Goal: Transaction & Acquisition: Obtain resource

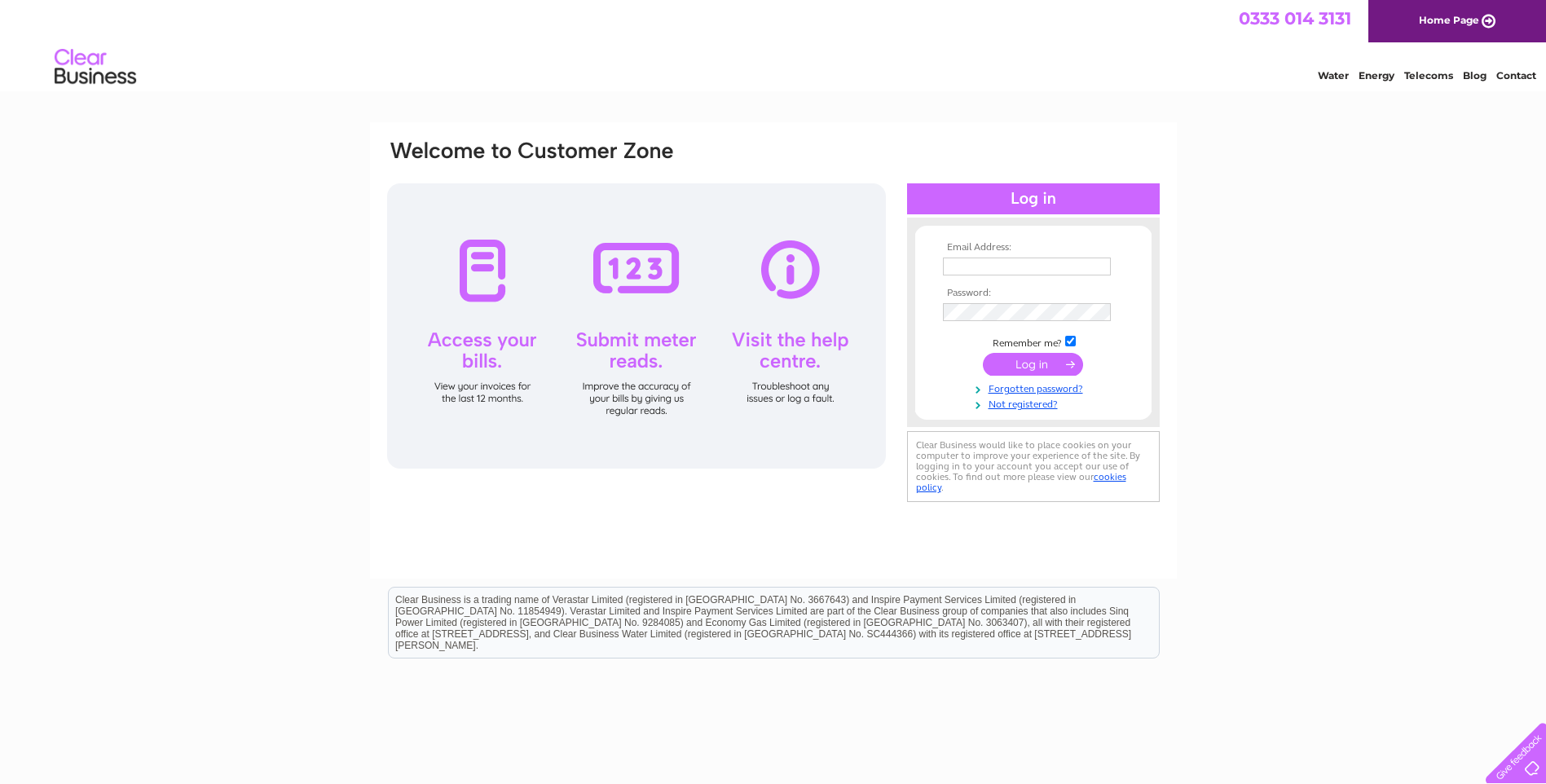
type input "[EMAIL_ADDRESS][DOMAIN_NAME]"
click at [1031, 372] on input "submit" at bounding box center [1033, 364] width 101 height 22
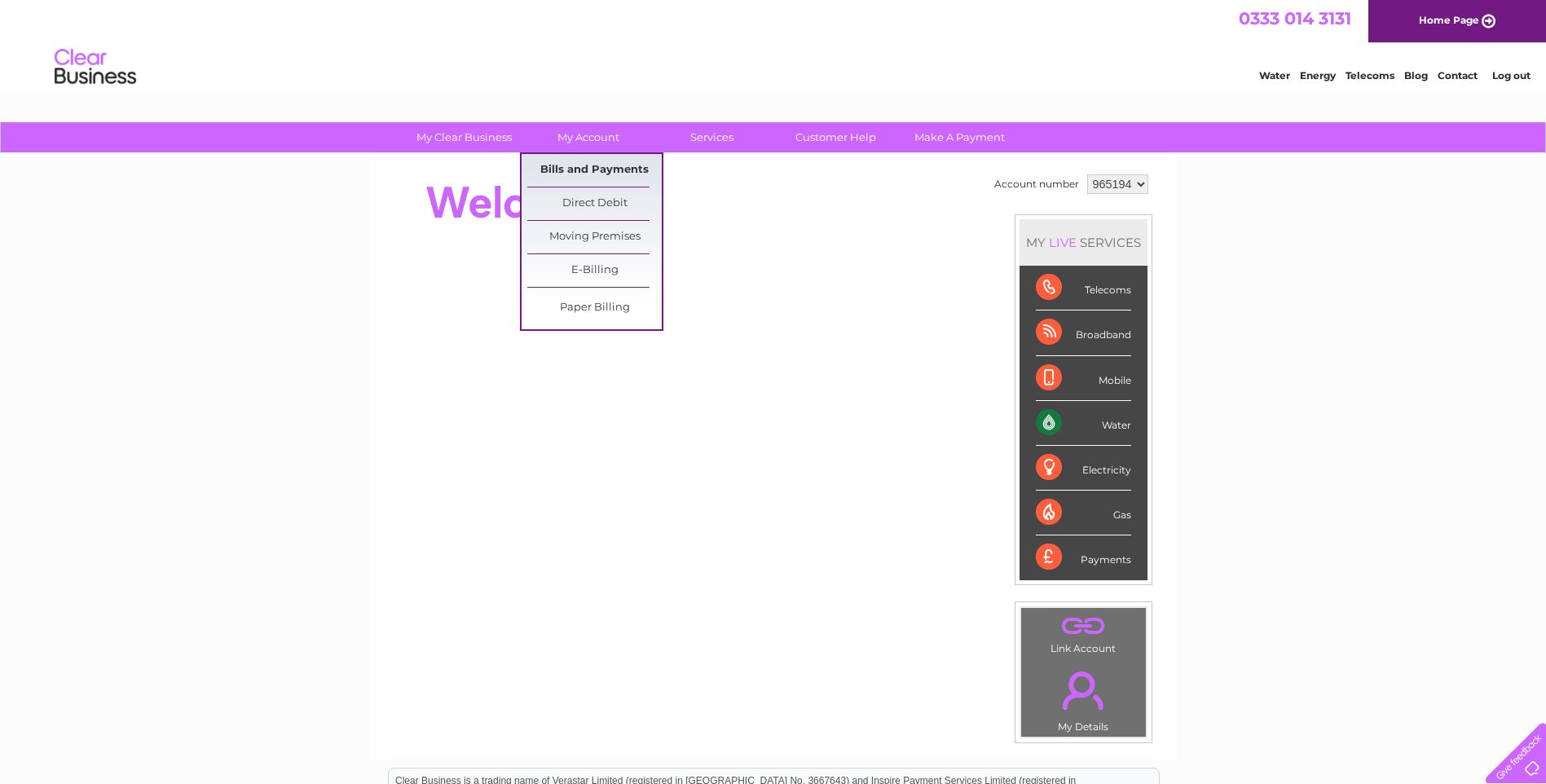
click at [586, 163] on link "Bills and Payments" at bounding box center [595, 170] width 135 height 32
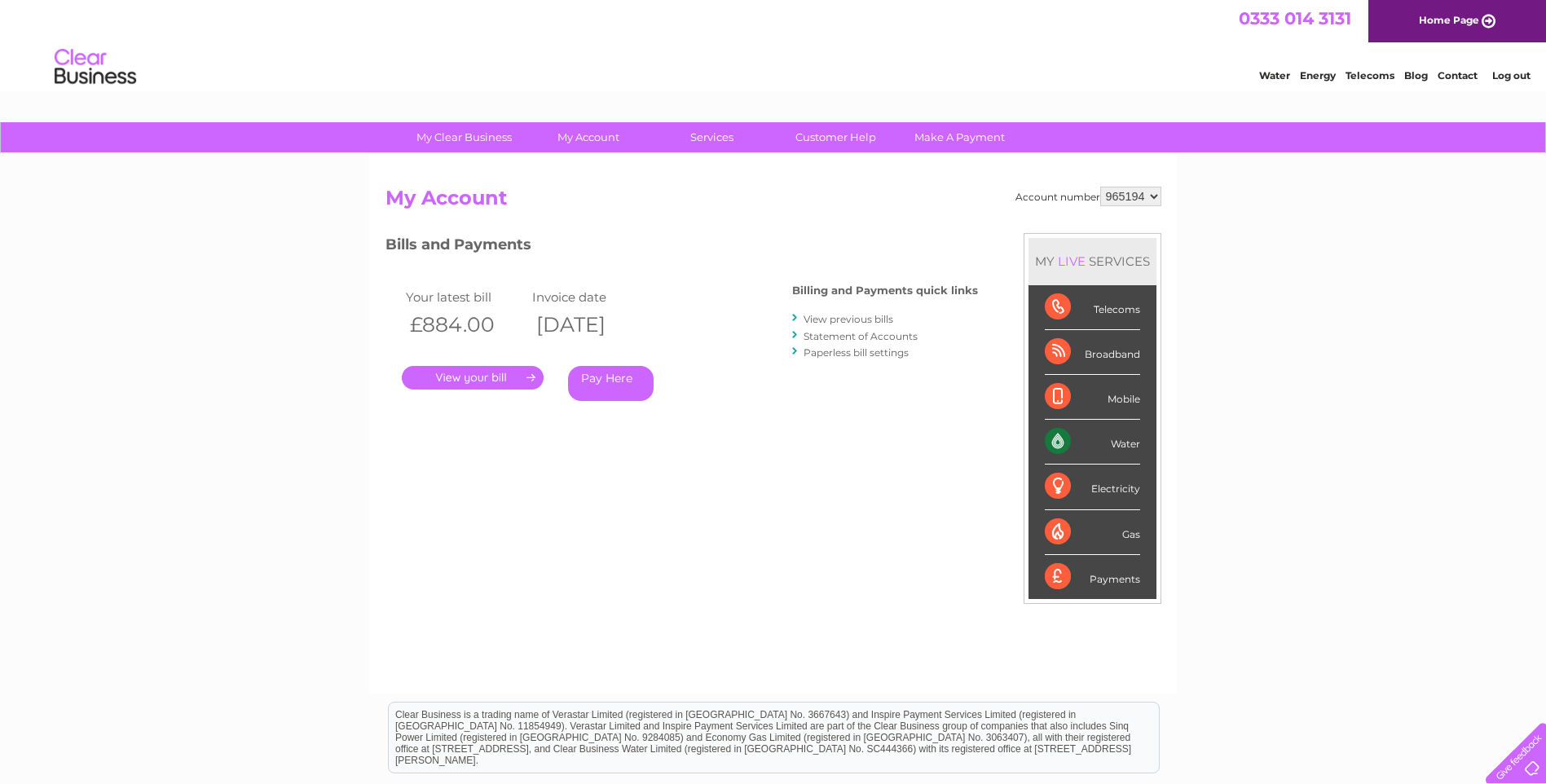
click at [493, 374] on link "." at bounding box center [473, 377] width 142 height 23
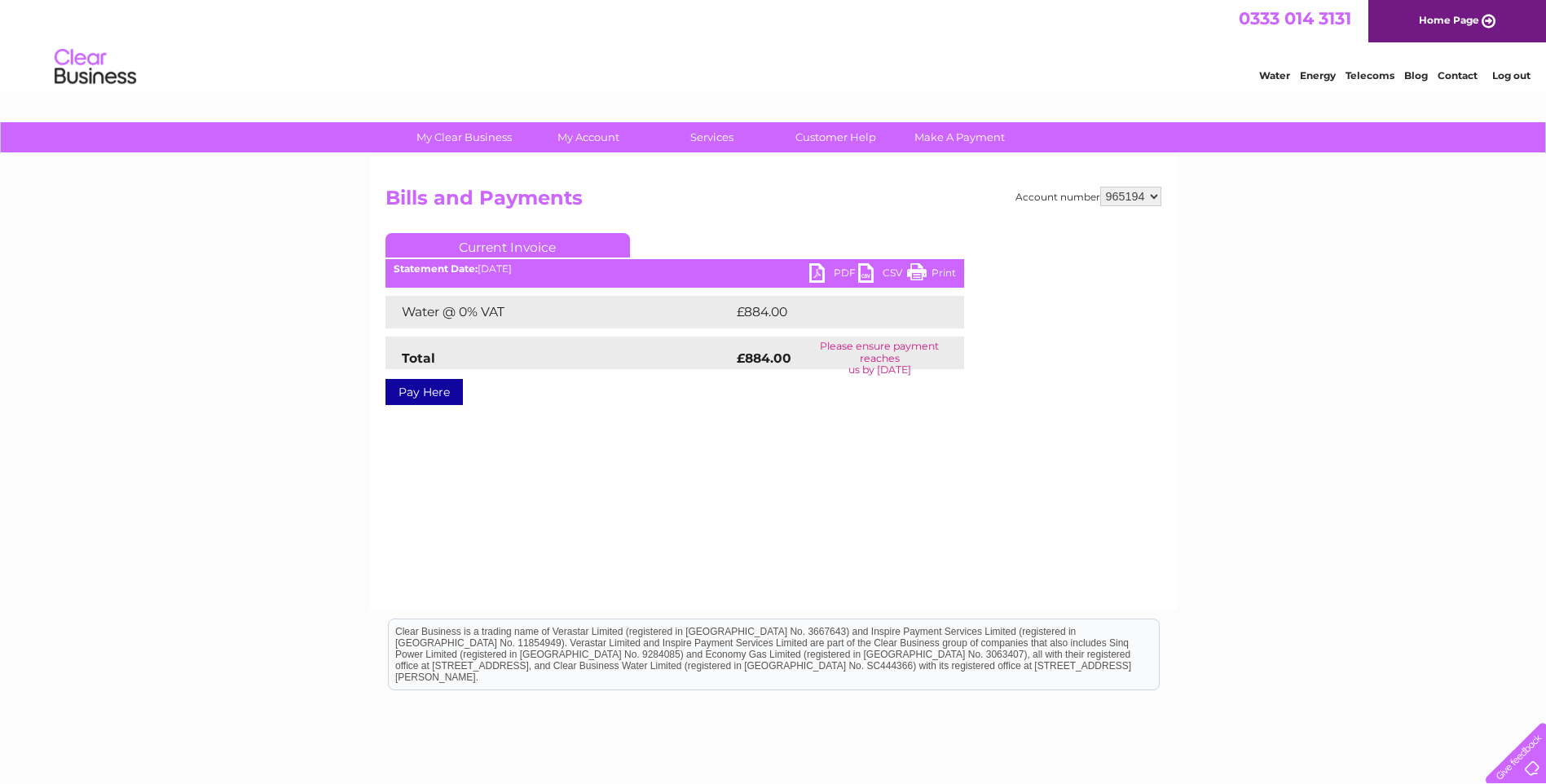
click at [824, 275] on link "PDF" at bounding box center [834, 275] width 49 height 23
